Goal: Browse casually: Explore the website without a specific task or goal

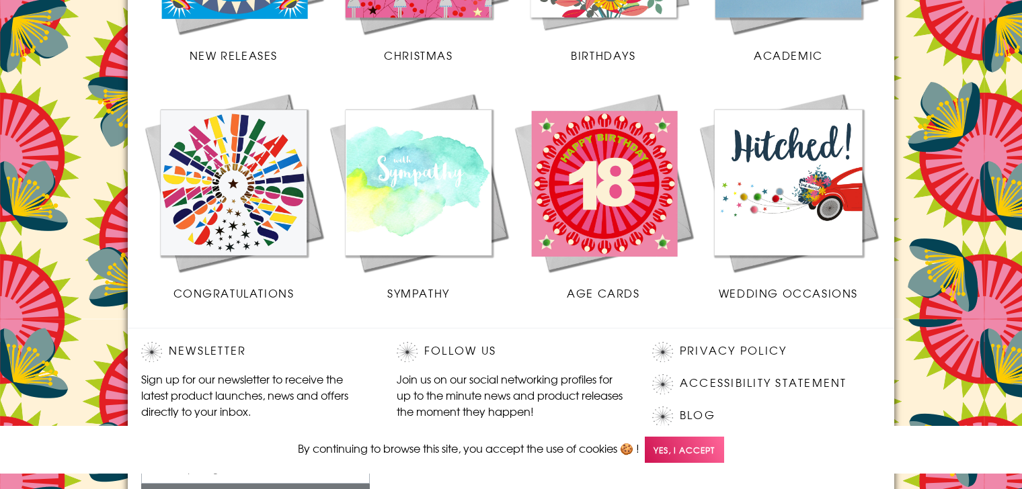
scroll to position [671, 0]
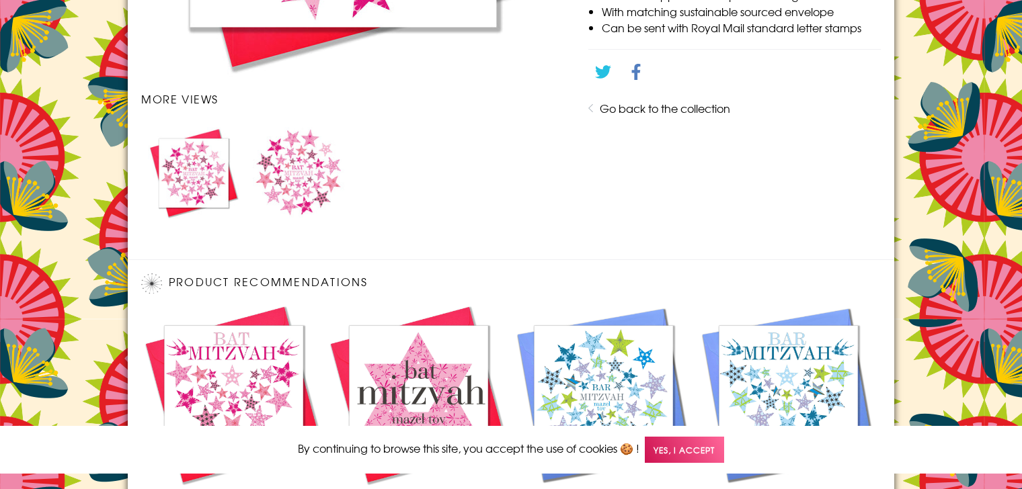
scroll to position [897, 0]
